Goal: Use online tool/utility: Utilize a website feature to perform a specific function

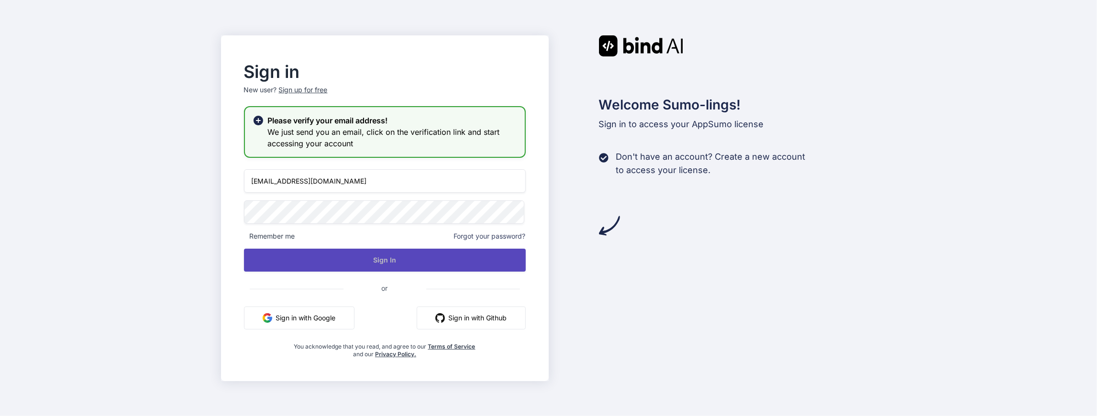
click at [396, 254] on button "Sign In" at bounding box center [385, 260] width 282 height 23
click at [381, 252] on button "Sign In" at bounding box center [385, 260] width 282 height 23
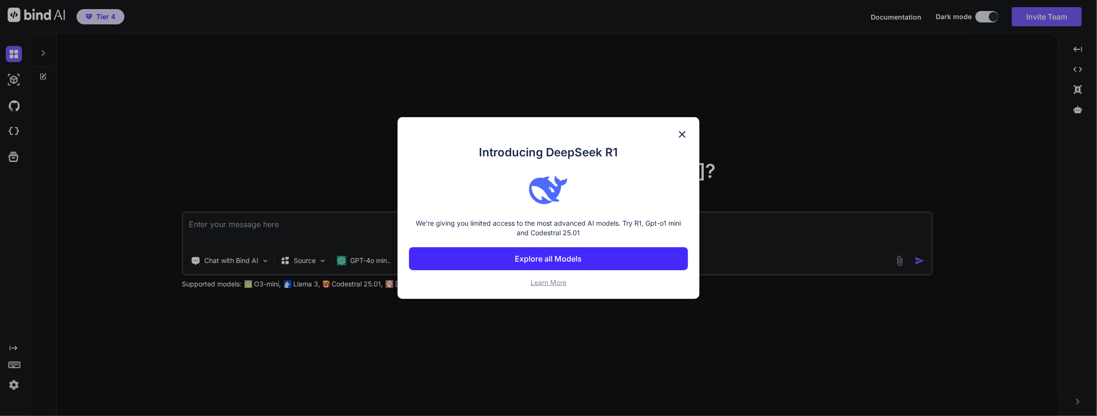
click at [579, 258] on p "Explore all Models" at bounding box center [548, 258] width 67 height 11
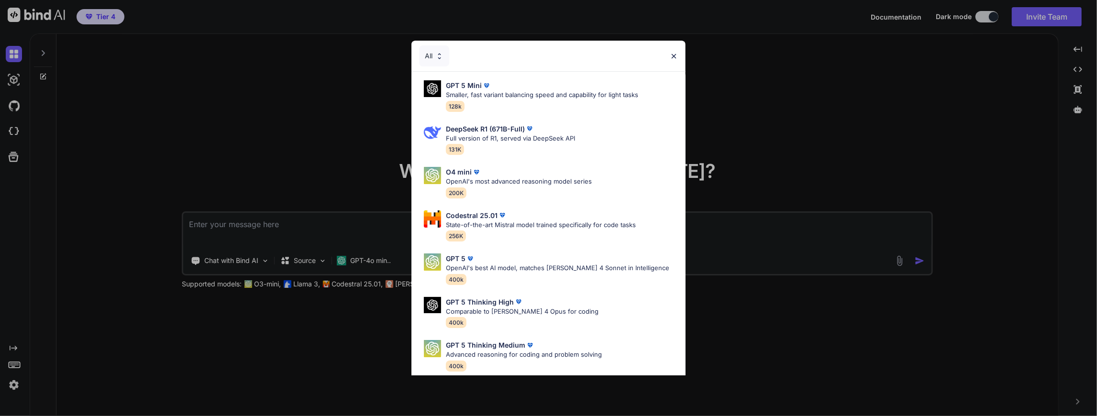
click at [671, 54] on img at bounding box center [674, 56] width 8 height 8
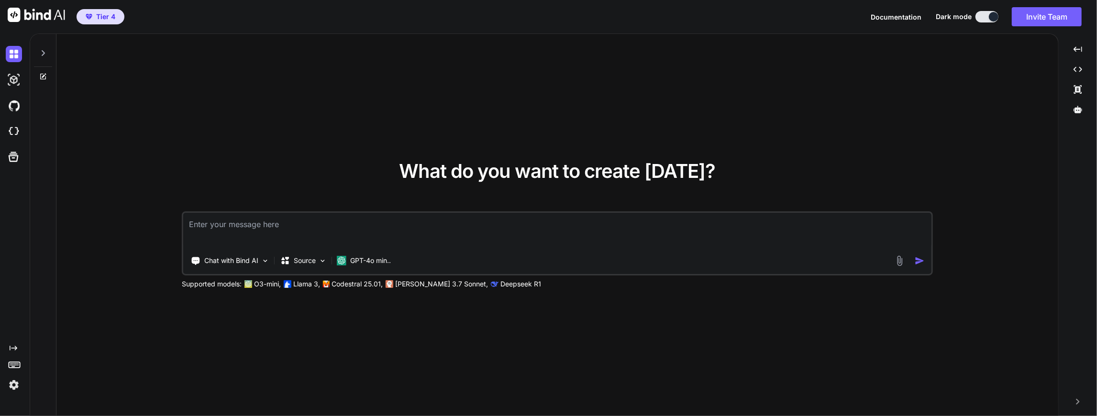
click at [265, 214] on textarea at bounding box center [557, 230] width 748 height 35
click at [259, 260] on div "Chat with Bind AI" at bounding box center [230, 260] width 86 height 19
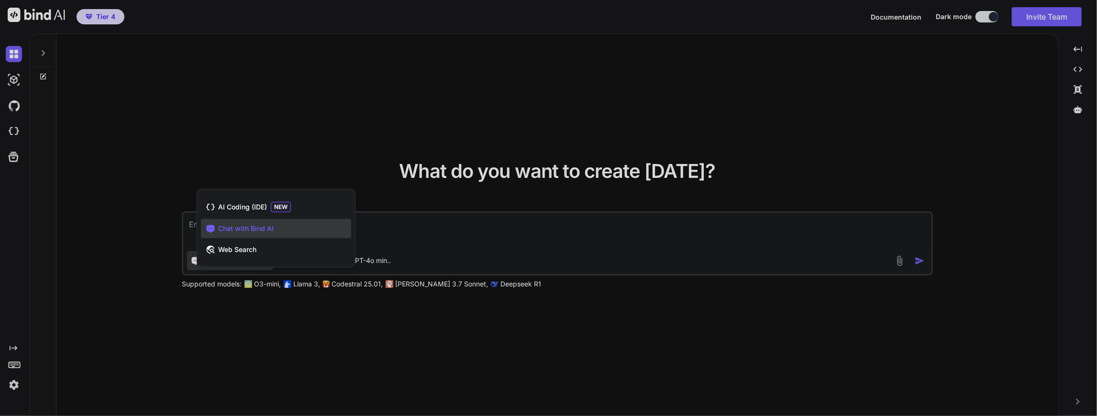
click at [261, 227] on span "Chat with Bind AI" at bounding box center [245, 229] width 55 height 10
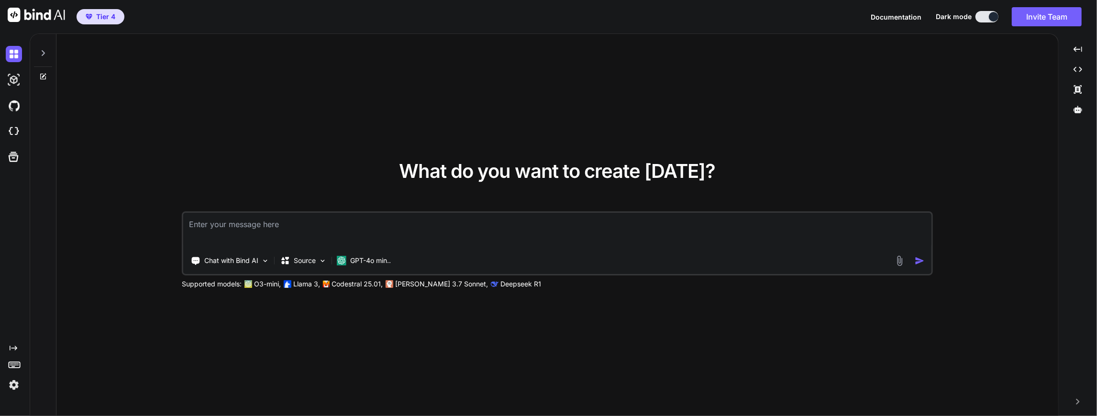
click at [234, 230] on textarea at bounding box center [557, 230] width 748 height 35
type textarea "Does Bind AI have the capability of cloning an application and rename"
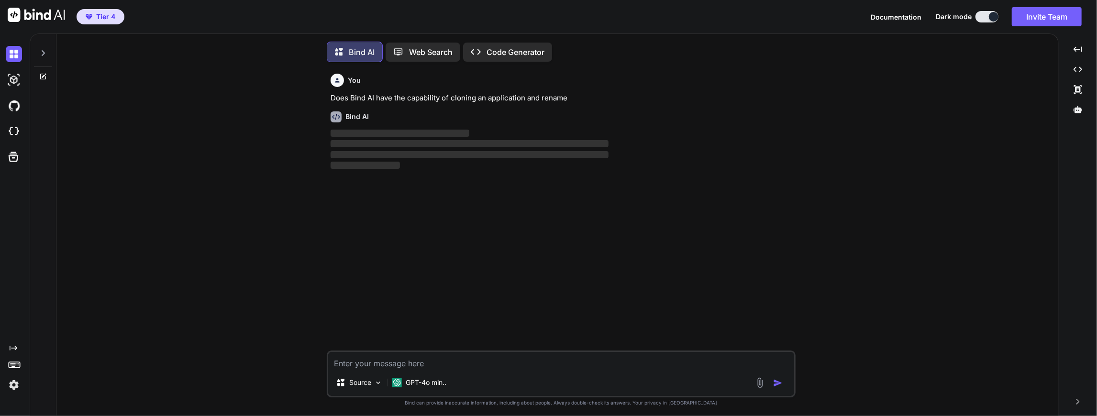
scroll to position [4, 0]
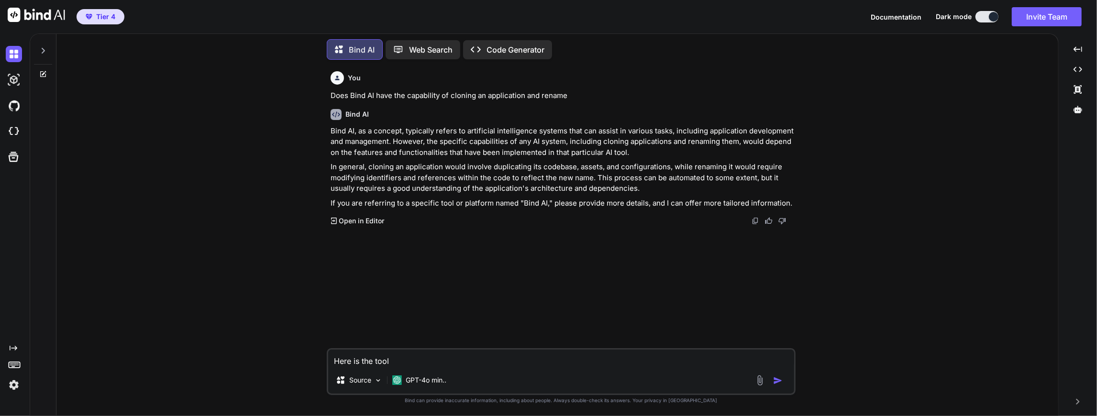
type textarea "Here is the tool"
click at [758, 376] on img at bounding box center [759, 380] width 11 height 11
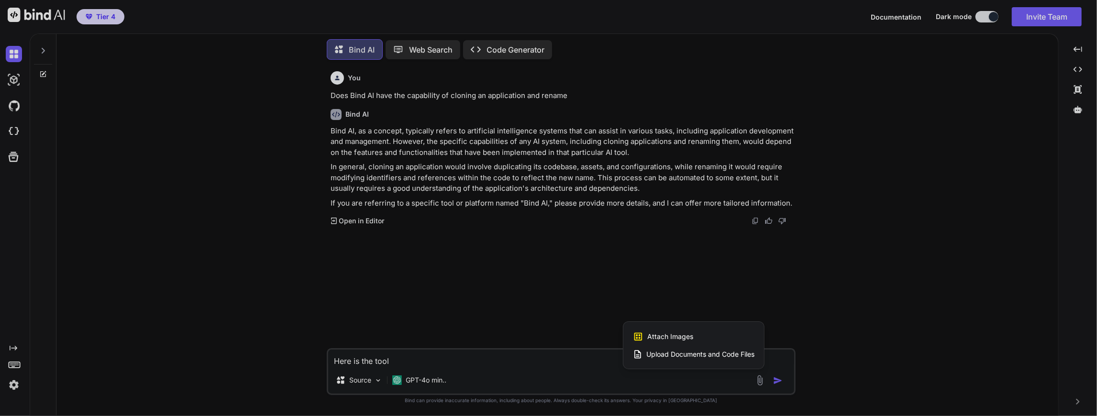
click at [684, 352] on span "Upload Documents and Code Files" at bounding box center [700, 355] width 108 height 10
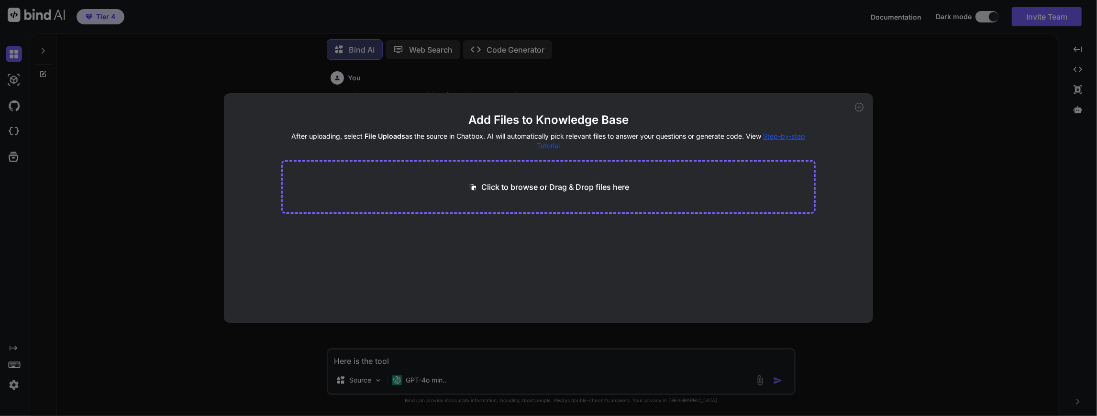
click at [541, 184] on p "Click to browse or Drag & Drop files here" at bounding box center [556, 186] width 148 height 11
click at [556, 181] on div "Click to browse or Drag & Drop files here" at bounding box center [548, 187] width 534 height 54
click at [554, 187] on p "Click to browse or Drag & Drop files here" at bounding box center [556, 186] width 148 height 11
type input "C:\fakepath\xagio-seo.[TECHNICAL_ID].zip"
click at [548, 146] on span "Step-by-step Tutorial" at bounding box center [671, 141] width 268 height 18
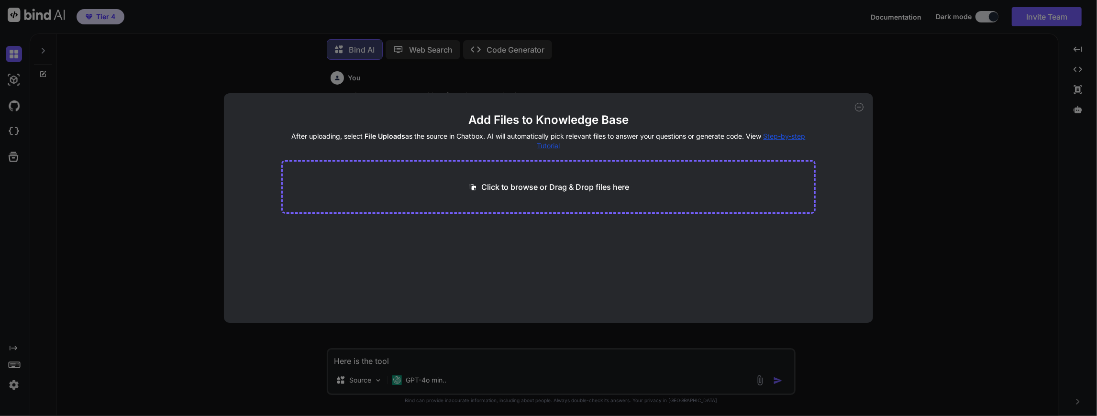
click at [862, 105] on icon at bounding box center [859, 107] width 9 height 9
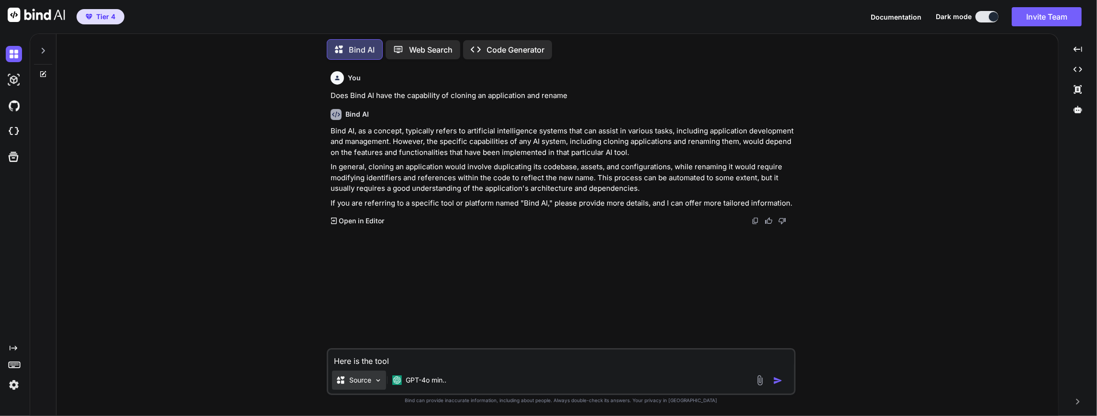
click at [367, 378] on p "Source" at bounding box center [360, 380] width 22 height 10
